Goal: Information Seeking & Learning: Learn about a topic

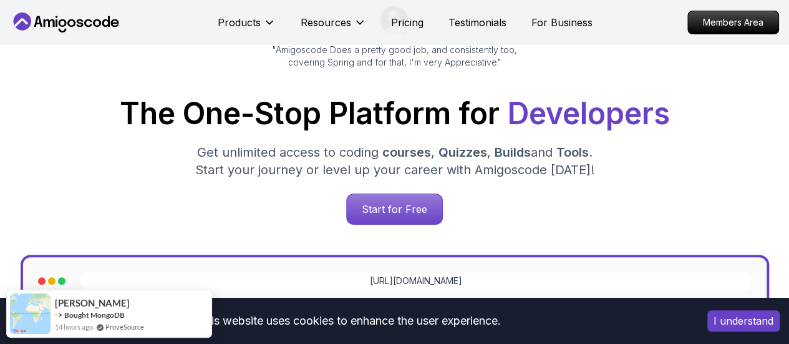
scroll to position [144, 0]
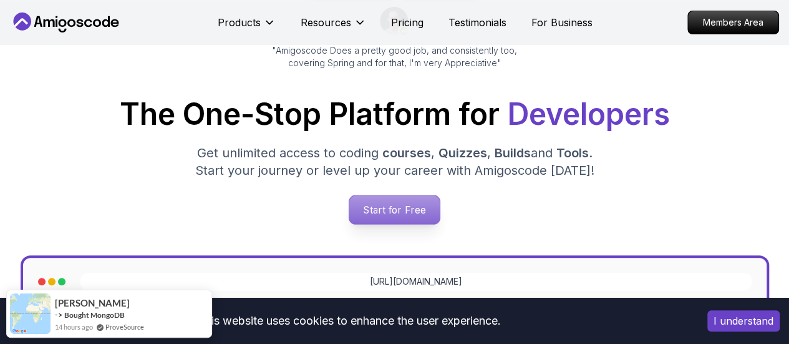
click at [384, 211] on p "Start for Free" at bounding box center [394, 209] width 90 height 29
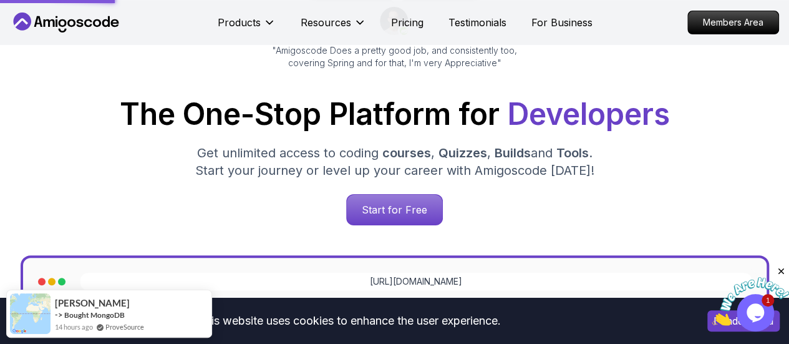
scroll to position [0, 0]
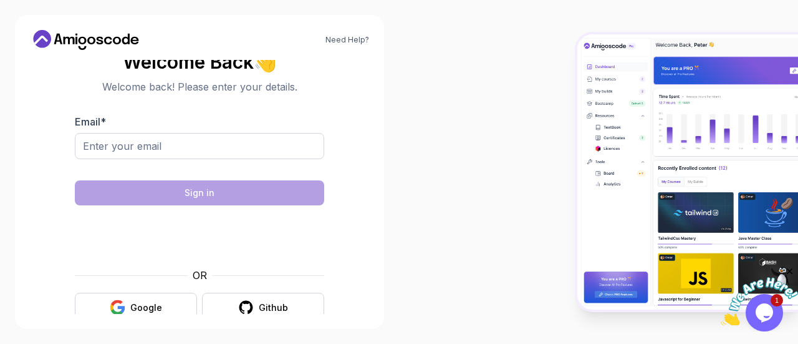
scroll to position [20, 0]
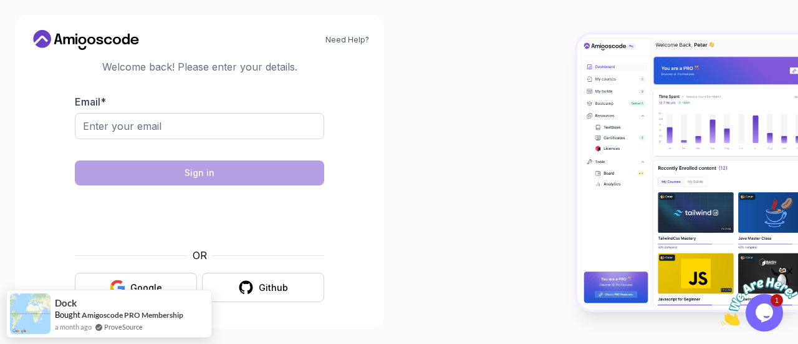
click at [561, 84] on body "Need Help? Welcome Back 👋 Welcome back! Please enter your details. Email * Sign…" at bounding box center [399, 172] width 798 height 344
click at [165, 280] on button "Google" at bounding box center [136, 287] width 122 height 29
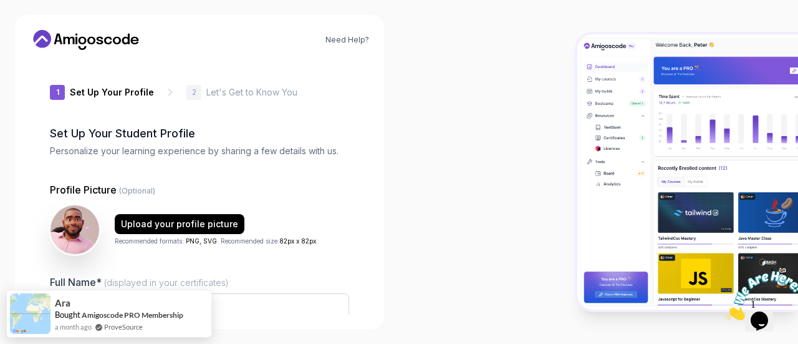
type input "eagermongoosec2e9a"
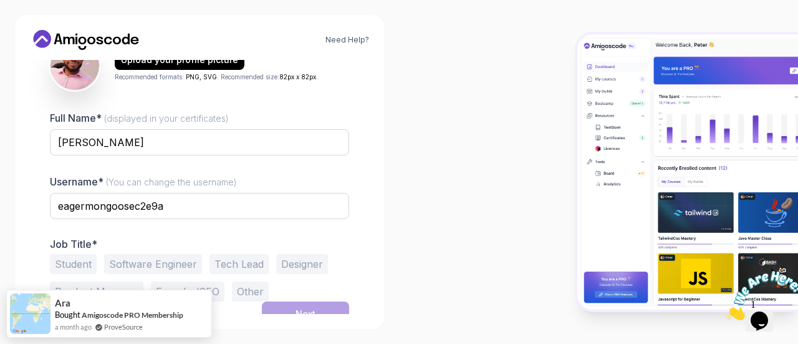
scroll to position [175, 0]
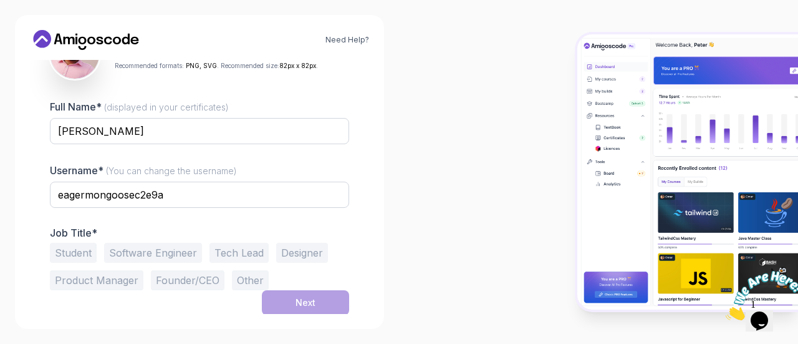
click at [157, 254] on button "Software Engineer" at bounding box center [153, 253] width 98 height 20
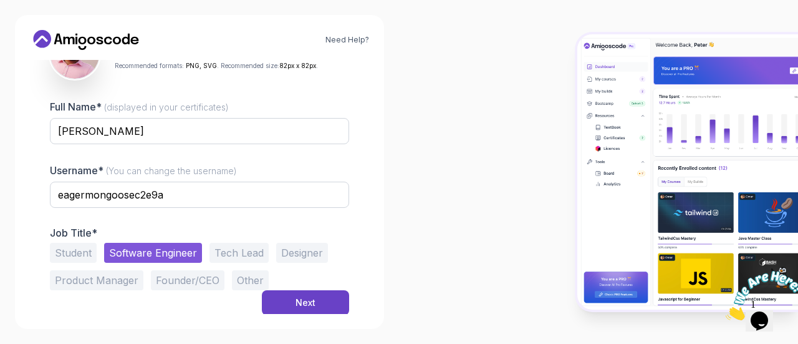
click at [241, 275] on button "Other" at bounding box center [250, 280] width 37 height 20
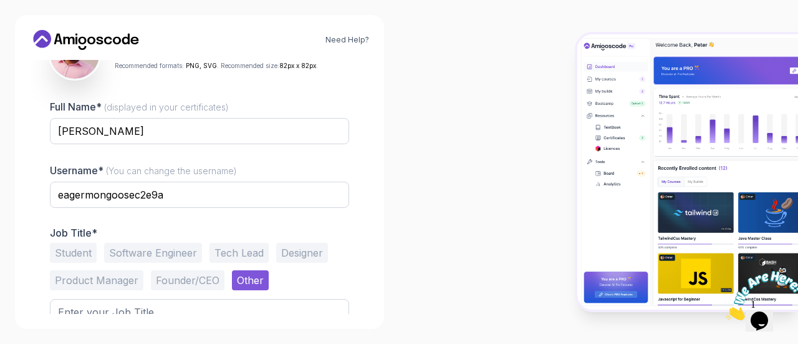
click at [162, 252] on button "Software Engineer" at bounding box center [153, 253] width 98 height 20
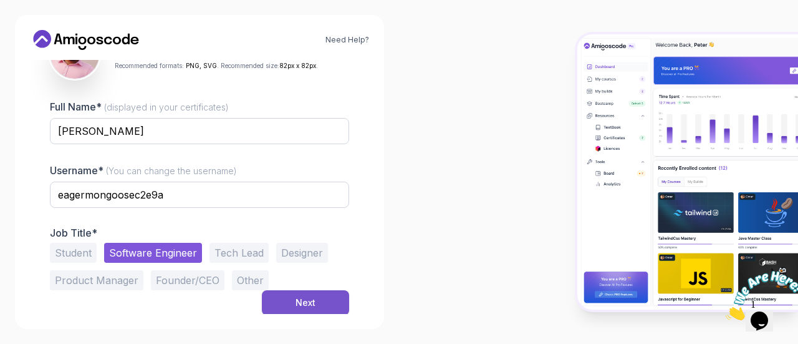
click at [289, 302] on button "Next" at bounding box center [305, 302] width 87 height 25
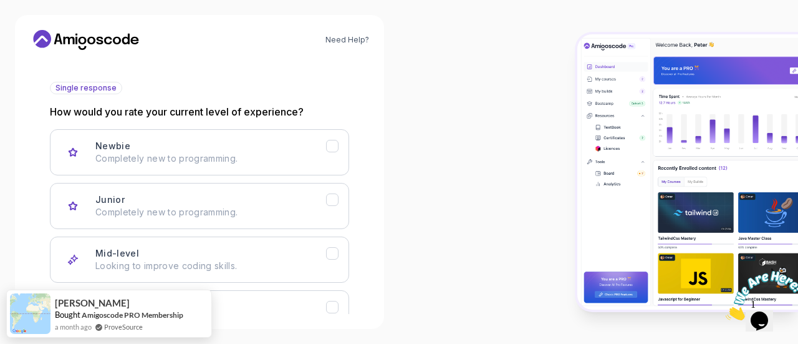
scroll to position [168, 0]
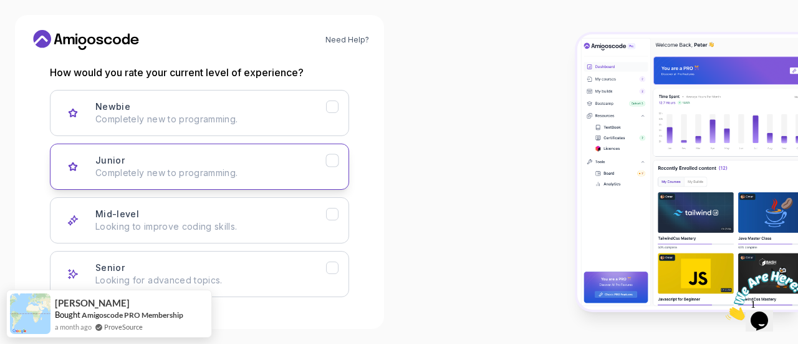
click at [191, 170] on p "Completely new to programming." at bounding box center [210, 173] width 231 height 12
click at [441, 266] on div at bounding box center [598, 172] width 399 height 344
click at [329, 106] on icon "Newbie" at bounding box center [333, 107] width 12 height 12
click at [330, 157] on icon "Junior" at bounding box center [333, 161] width 12 height 12
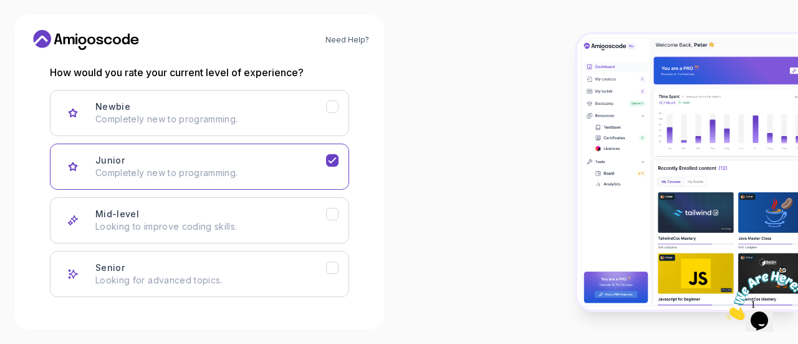
click at [50, 143] on button "Junior Completely new to programming." at bounding box center [199, 166] width 299 height 46
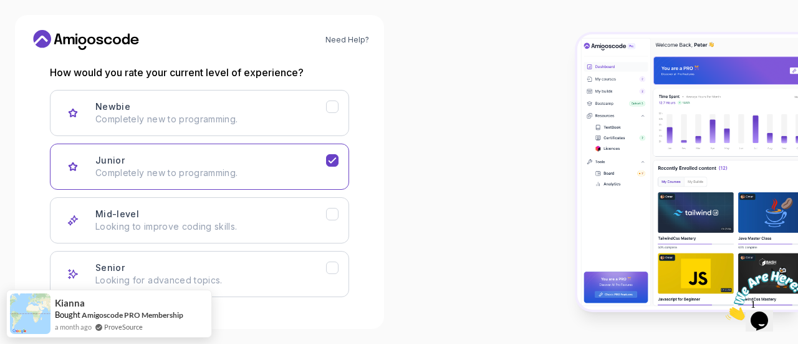
click at [478, 133] on div at bounding box center [598, 172] width 399 height 344
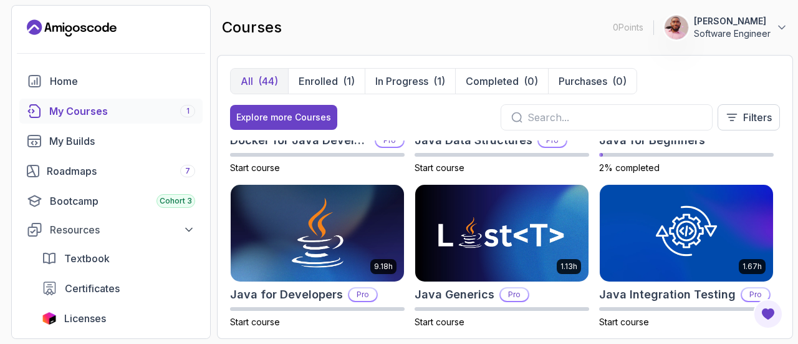
scroll to position [131, 0]
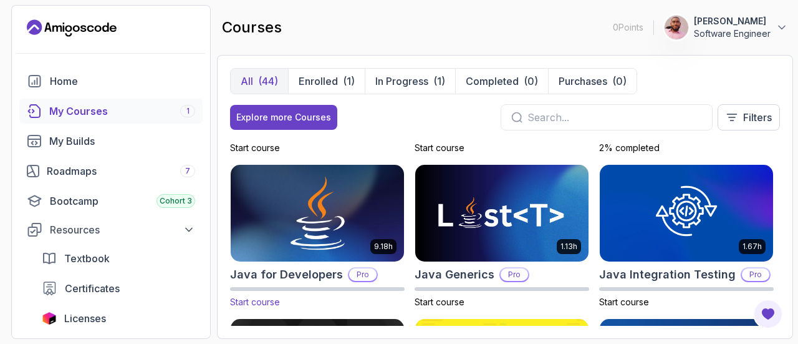
click at [309, 238] on img at bounding box center [317, 213] width 182 height 102
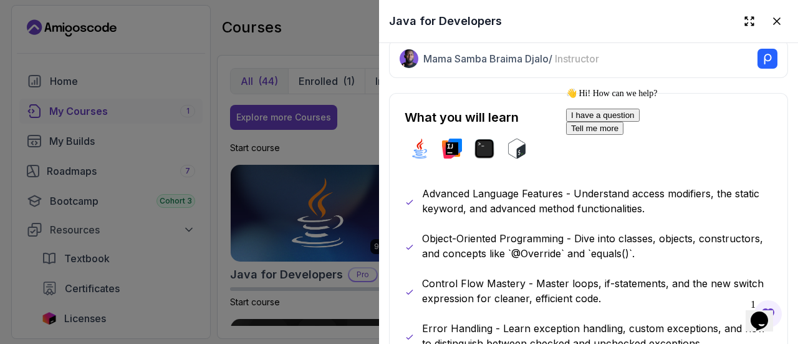
scroll to position [579, 0]
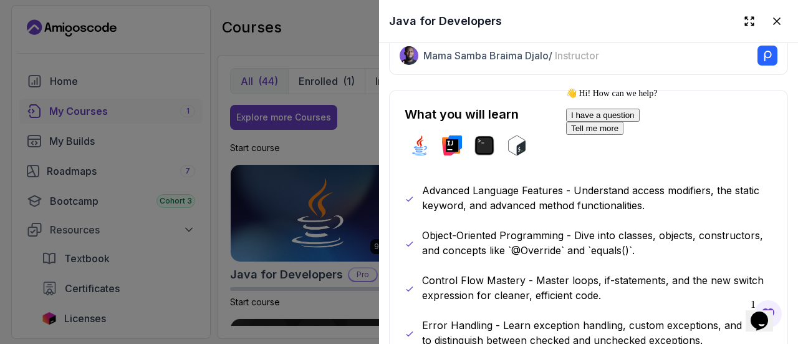
click at [566, 88] on icon "Chat attention grabber" at bounding box center [566, 88] width 0 height 0
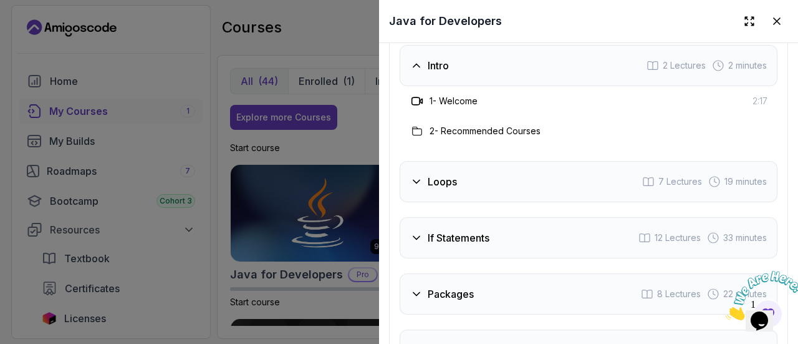
scroll to position [2120, 0]
click at [449, 229] on h3 "If Statements" at bounding box center [459, 236] width 62 height 15
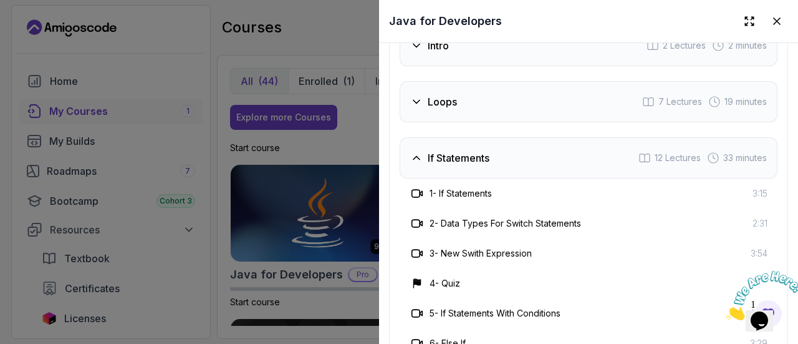
scroll to position [2138, 0]
click at [459, 151] on h3 "If Statements" at bounding box center [459, 158] width 62 height 15
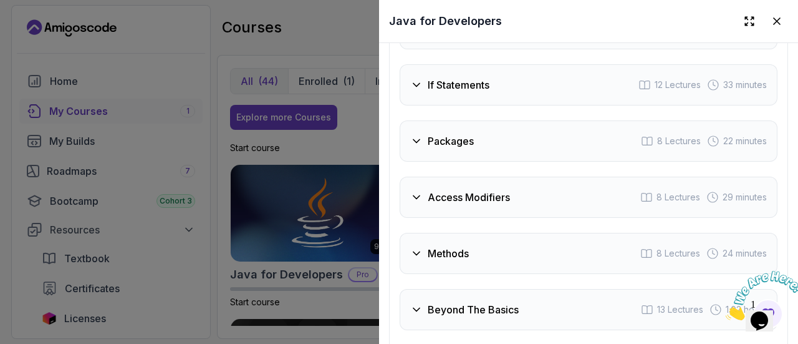
scroll to position [2211, 0]
click at [481, 190] on h3 "Access Modifiers" at bounding box center [469, 197] width 82 height 15
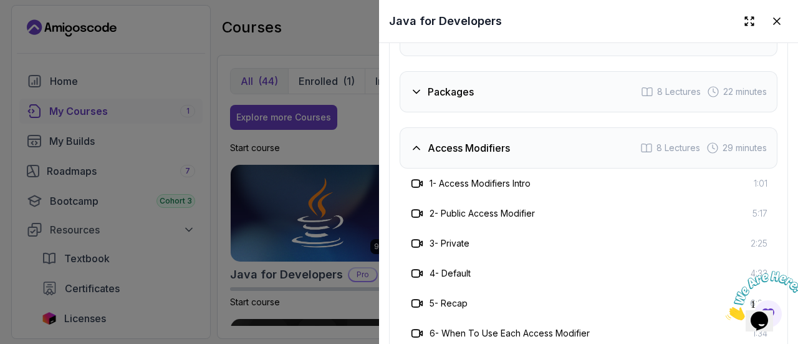
scroll to position [2222, 0]
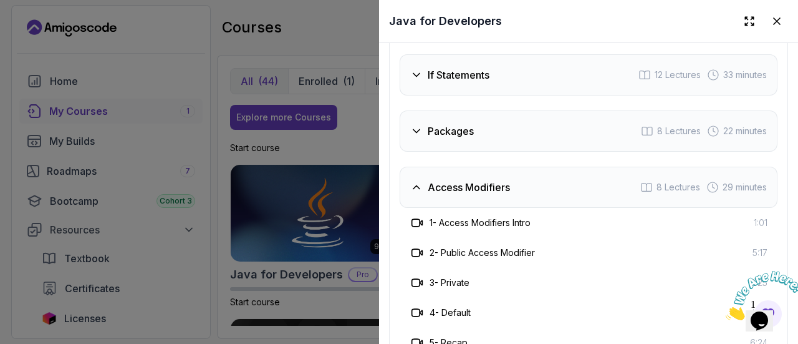
click at [483, 180] on h3 "Access Modifiers" at bounding box center [469, 187] width 82 height 15
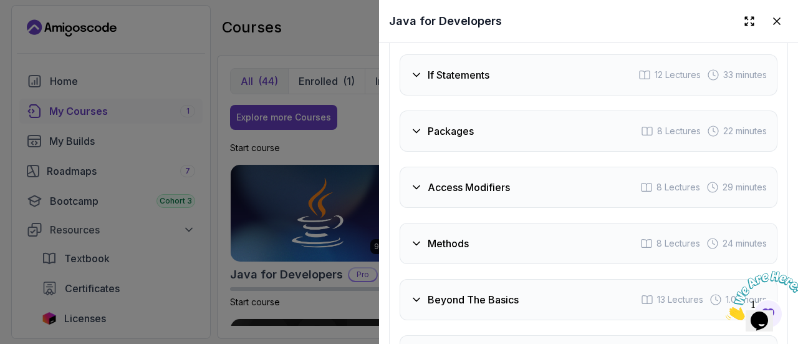
click at [451, 241] on div "Methods 8 Lectures 24 minutes" at bounding box center [589, 243] width 378 height 41
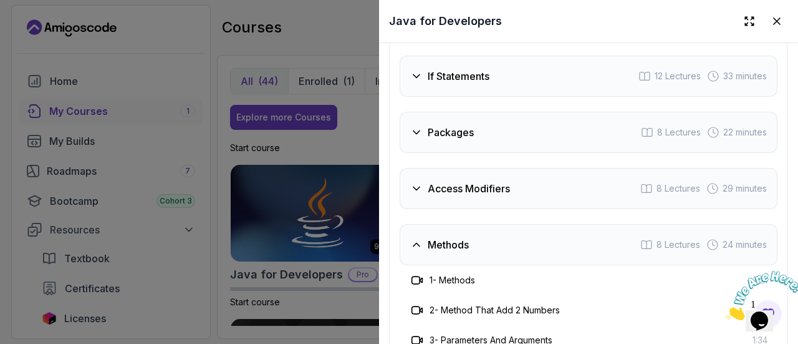
scroll to position [2220, 0]
click at [448, 238] on h3 "Methods" at bounding box center [448, 245] width 41 height 15
